Goal: Information Seeking & Learning: Learn about a topic

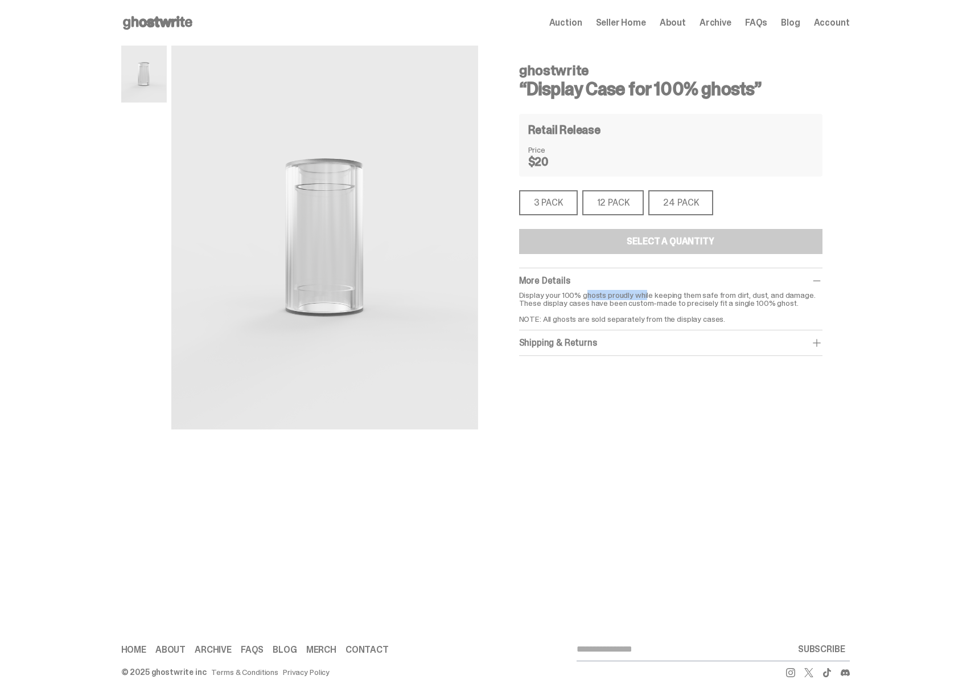
drag, startPoint x: 604, startPoint y: 295, endPoint x: 649, endPoint y: 291, distance: 45.1
click at [646, 291] on p "Display your 100% ghosts proudly while keeping them safe from dirt, dust, and d…" at bounding box center [670, 307] width 303 height 32
click at [649, 291] on p "Display your 100% ghosts proudly while keeping them safe from dirt, dust, and d…" at bounding box center [670, 307] width 303 height 32
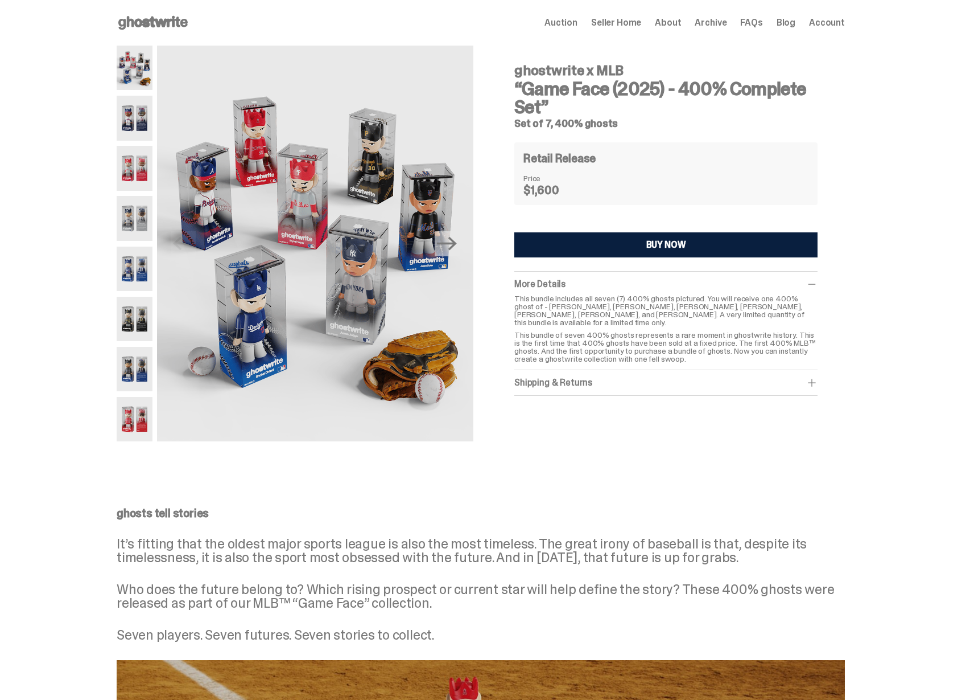
click at [627, 307] on p "This bundle includes all seven (7) 400% ghosts pictured. You will receive one 4…" at bounding box center [666, 310] width 303 height 32
click at [606, 361] on div "More Details This bundle includes all seven (7) 400% ghosts pictured. You will …" at bounding box center [666, 321] width 303 height 98
click at [601, 377] on div "Shipping & Returns" at bounding box center [666, 382] width 303 height 11
click at [562, 393] on p "$75 shipping fee per item. 1-2 Weeks Shipping. No returns." at bounding box center [666, 397] width 303 height 8
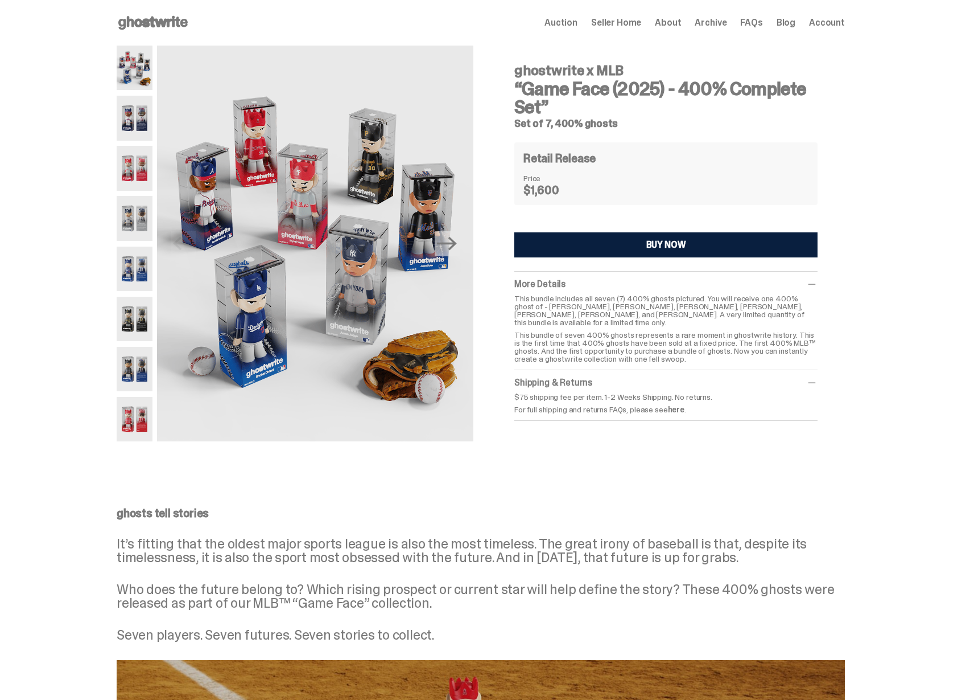
click at [578, 377] on div "Shipping & Returns" at bounding box center [666, 382] width 303 height 11
click at [595, 377] on div "Shipping & Returns" at bounding box center [666, 382] width 303 height 11
drag, startPoint x: 595, startPoint y: 379, endPoint x: 590, endPoint y: 369, distance: 10.2
click at [595, 379] on div "Shipping & Returns" at bounding box center [666, 382] width 303 height 11
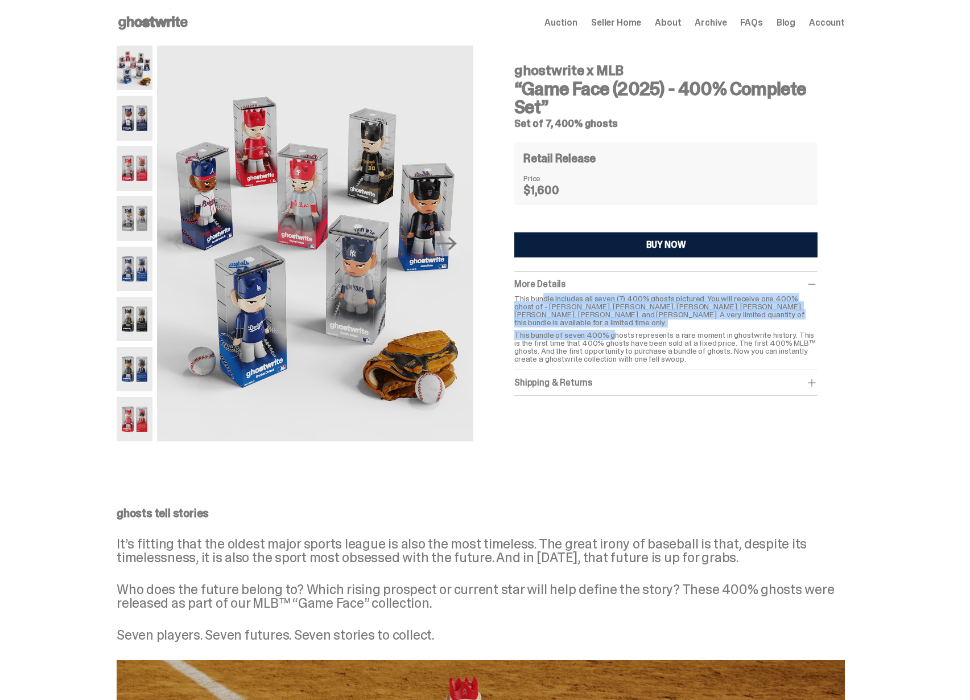
drag, startPoint x: 546, startPoint y: 297, endPoint x: 623, endPoint y: 332, distance: 84.6
click at [621, 331] on div "This bundle includes all seven (7) 400% ghosts pictured. You will receive one 4…" at bounding box center [666, 328] width 303 height 68
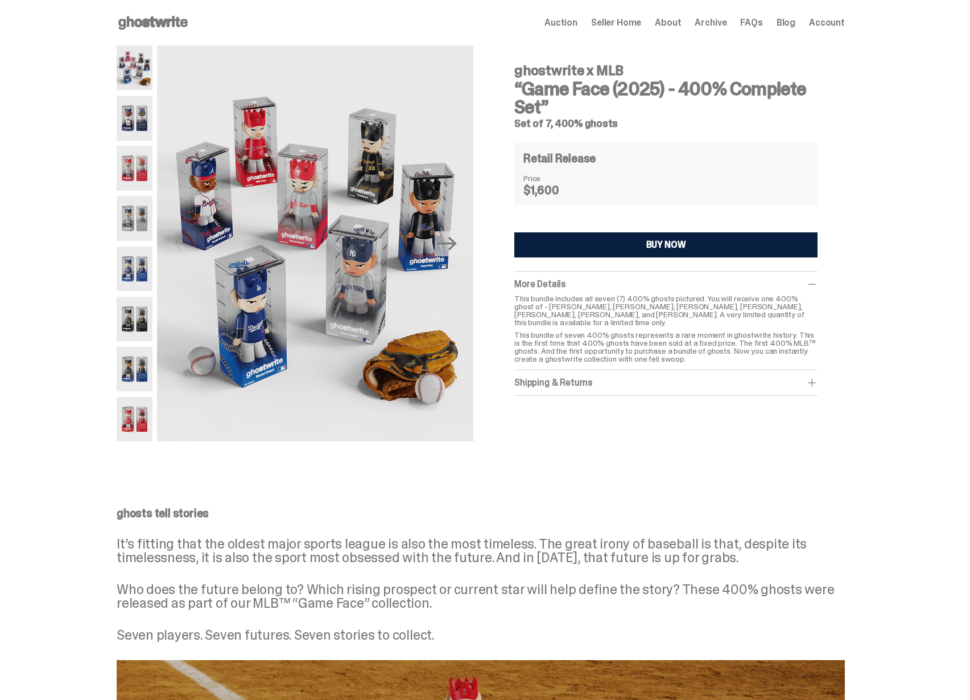
click at [623, 332] on p "This bundle of seven 400% ghosts represents a rare moment in ghostwrite history…" at bounding box center [666, 347] width 303 height 32
click at [599, 315] on p "This bundle includes all seven (7) 400% ghosts pictured. You will receive one 4…" at bounding box center [666, 310] width 303 height 32
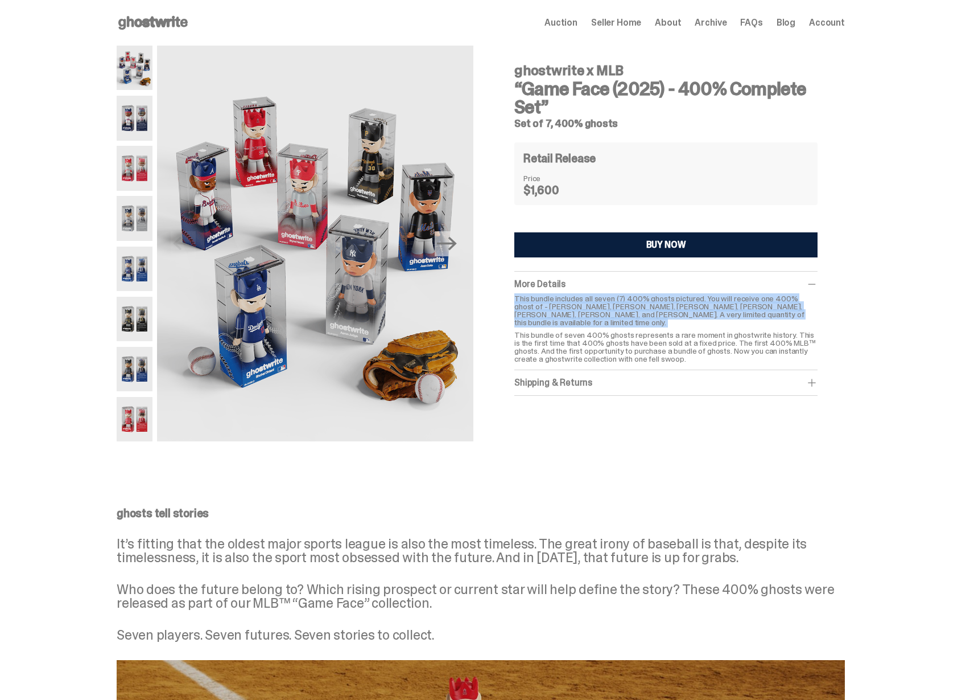
click at [599, 315] on p "This bundle includes all seven (7) 400% ghosts pictured. You will receive one 4…" at bounding box center [666, 310] width 303 height 32
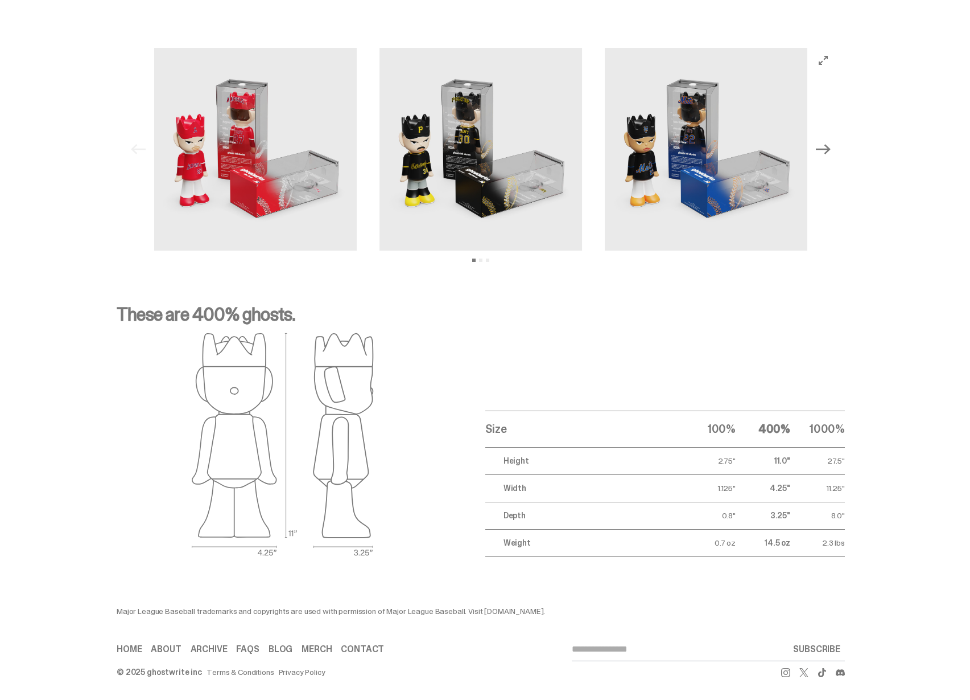
scroll to position [1591, 0]
click at [238, 610] on div "Major League Baseball trademarks and copyrights are used with permission of Maj…" at bounding box center [344, 611] width 455 height 8
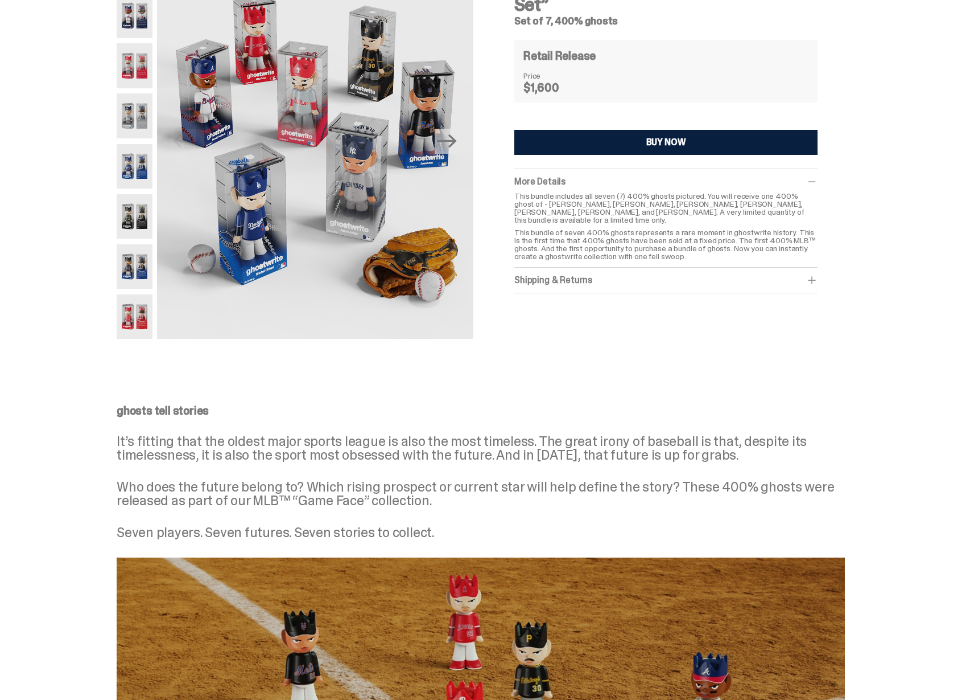
scroll to position [95, 0]
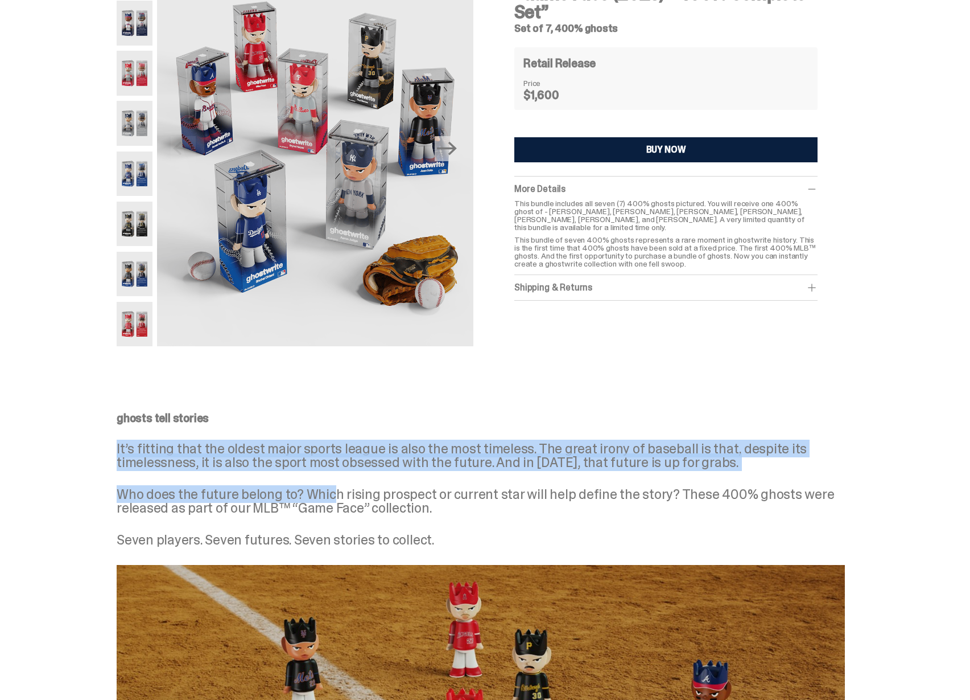
drag, startPoint x: 200, startPoint y: 435, endPoint x: 363, endPoint y: 505, distance: 177.2
click at [339, 497] on div "ghosts tell stories It’s fitting that the oldest major sports league is also th…" at bounding box center [481, 479] width 729 height 134
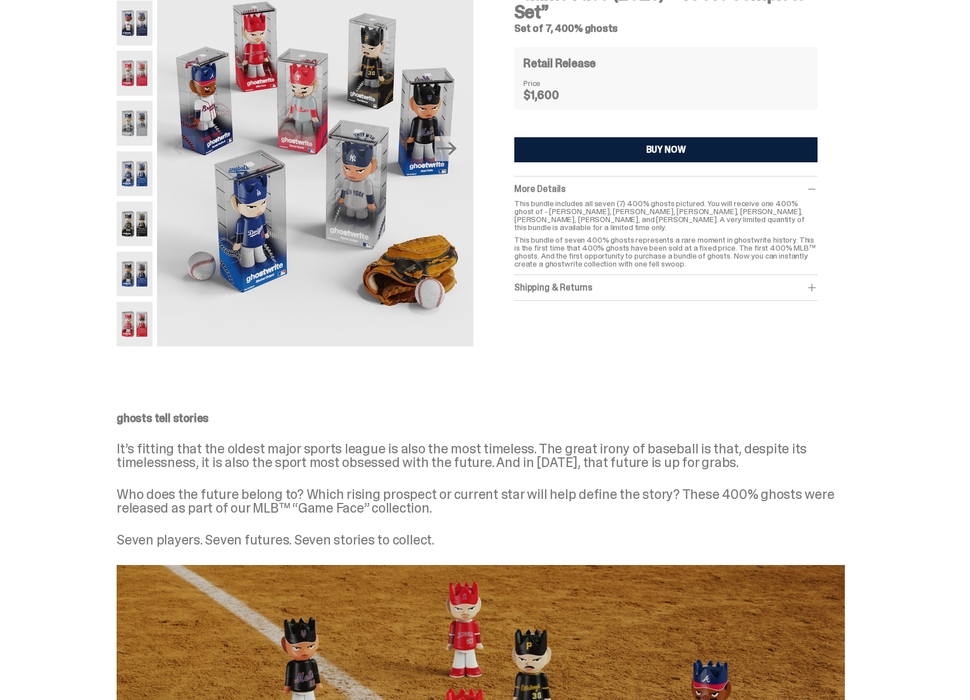
click at [363, 505] on p "Who does the future belong to? Which rising prospect or current star will help …" at bounding box center [481, 500] width 729 height 27
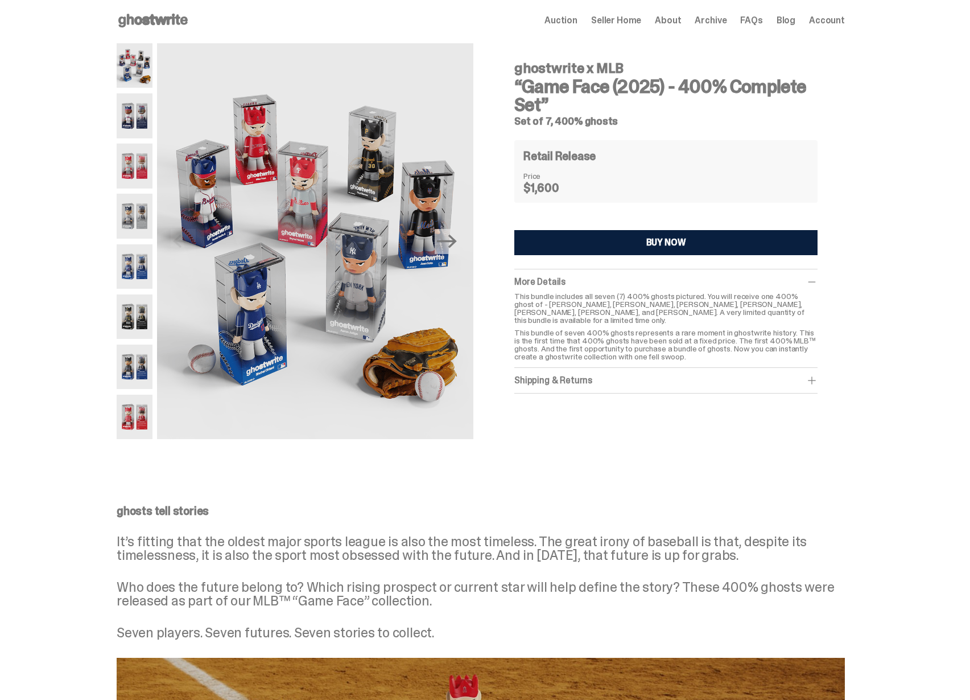
scroll to position [0, 0]
